Goal: Information Seeking & Learning: Learn about a topic

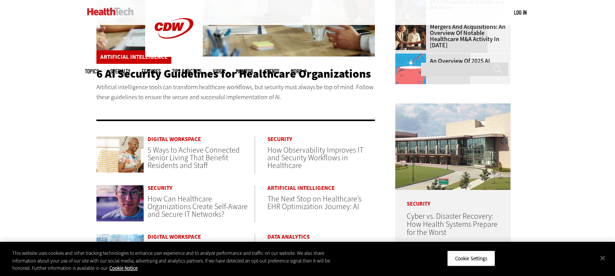
scroll to position [301, 0]
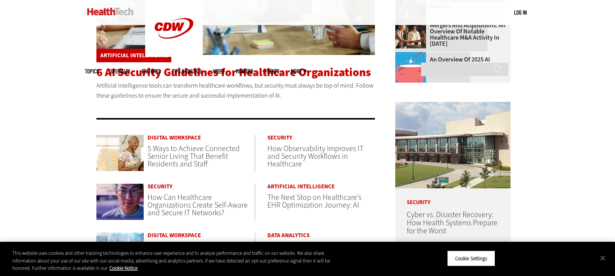
click at [273, 74] on span "6 AI Security Guidelines for Healthcare Organizations" at bounding box center [233, 72] width 275 height 15
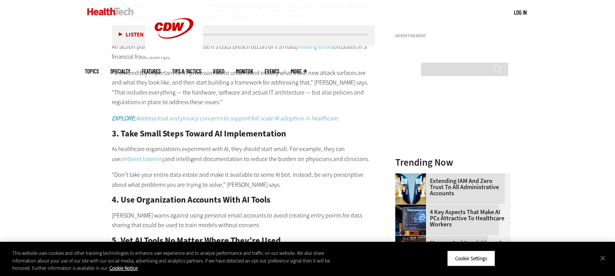
scroll to position [765, 0]
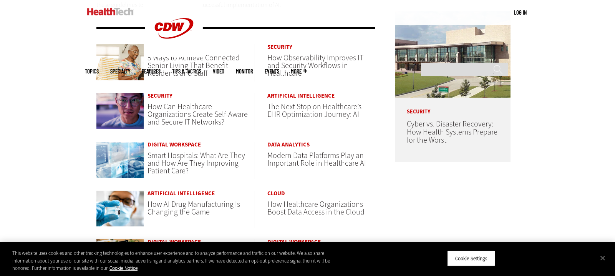
scroll to position [396, 0]
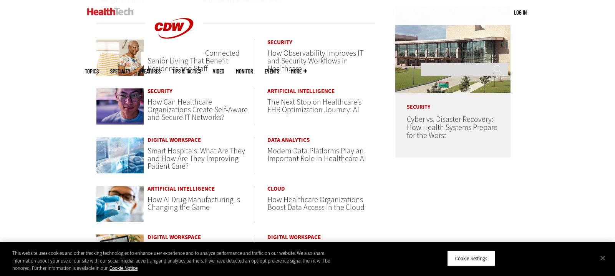
click at [207, 107] on span "How Can Healthcare Organizations Create Self-Aware and Secure IT Networks?" at bounding box center [198, 110] width 100 height 26
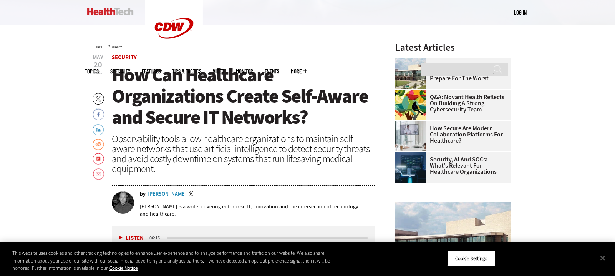
scroll to position [257, 0]
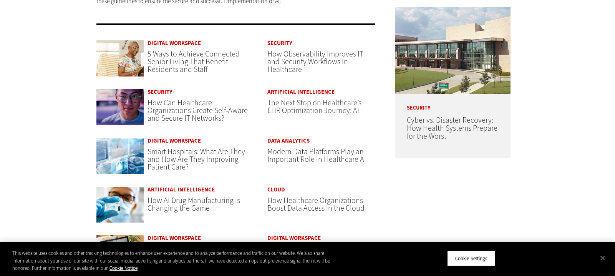
scroll to position [396, 0]
